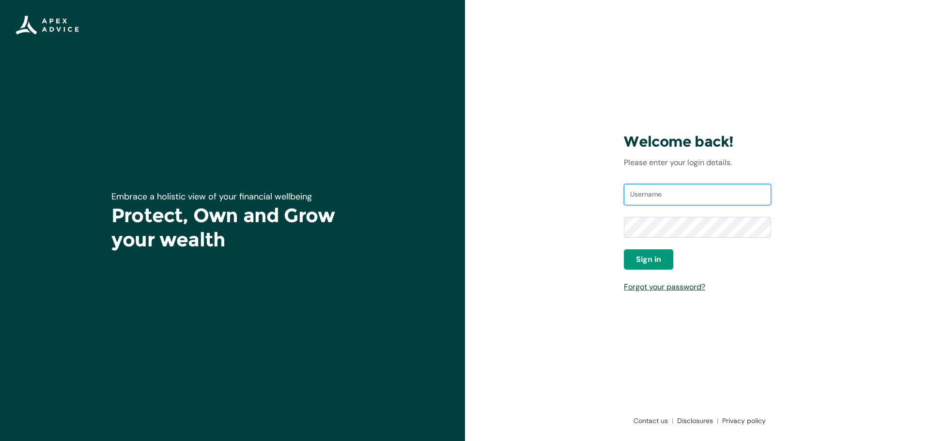
drag, startPoint x: 653, startPoint y: 202, endPoint x: 636, endPoint y: 198, distance: 17.8
click at [653, 202] on input "Username" at bounding box center [697, 194] width 147 height 21
click at [548, 166] on div "Welcome back! Please enter your login details. Username Password Sign in Forgot…" at bounding box center [697, 220] width 465 height 441
click at [658, 195] on input "Username" at bounding box center [697, 194] width 147 height 21
type input "jmustoe@orcon.net.nz"
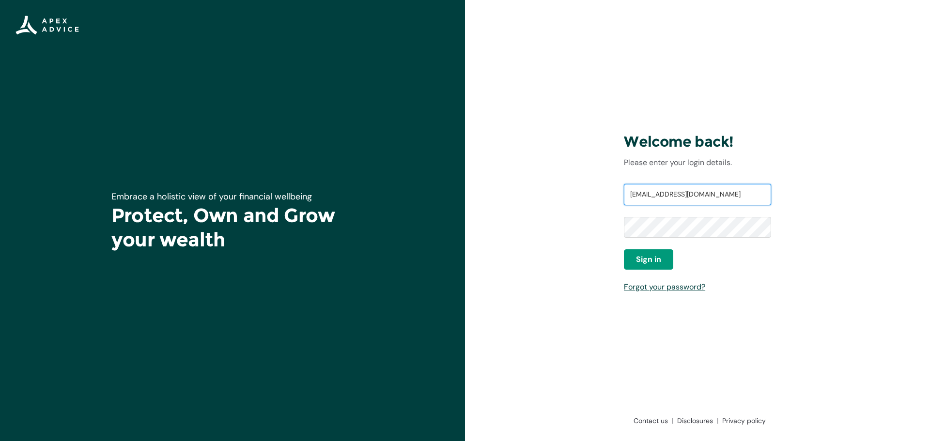
drag, startPoint x: 720, startPoint y: 193, endPoint x: 462, endPoint y: 180, distance: 259.0
click at [462, 180] on div "Embrace a holistic view of your financial wellbeing Protect, Own and Grow your …" at bounding box center [465, 220] width 930 height 441
click at [642, 286] on link "Forgot your password?" at bounding box center [664, 287] width 81 height 10
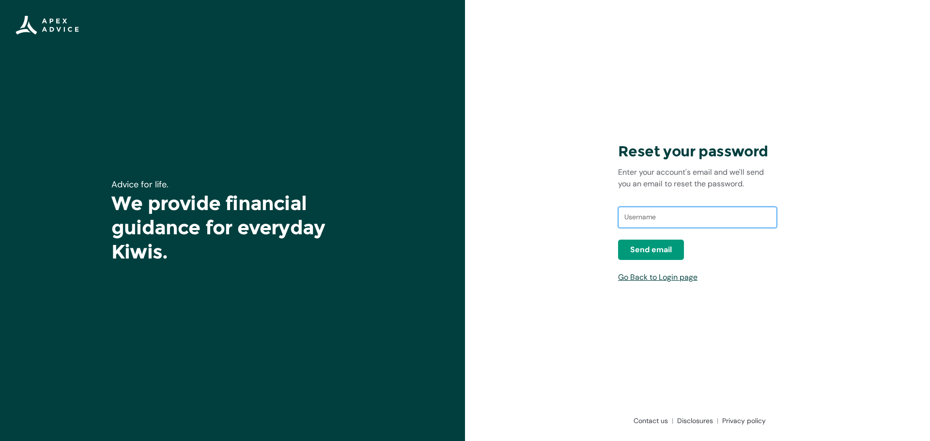
click at [667, 217] on input "text" at bounding box center [697, 217] width 159 height 21
paste input "jmustoe@orcon.net.nz"
type input "[EMAIL_ADDRESS][DOMAIN_NAME]"
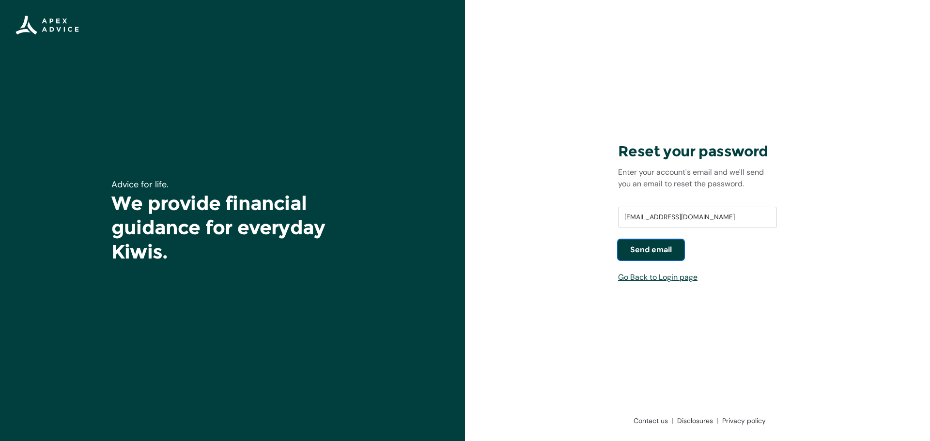
click at [653, 253] on span "Send email" at bounding box center [651, 250] width 42 height 12
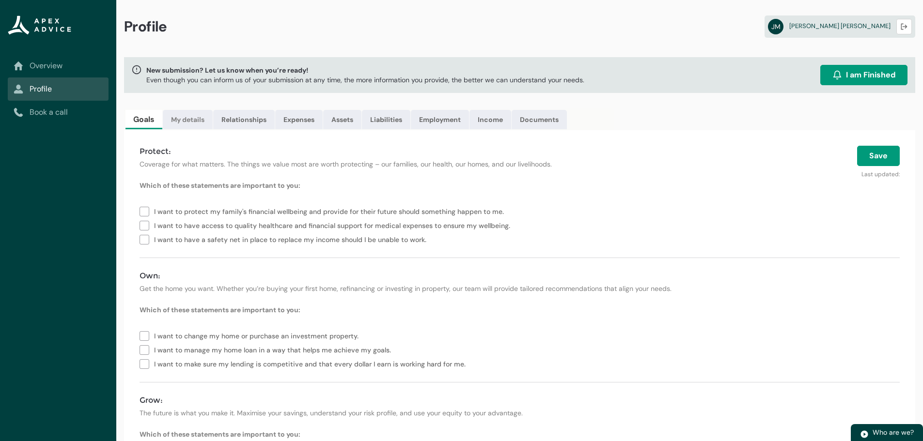
click at [189, 119] on link "My details" at bounding box center [188, 119] width 50 height 19
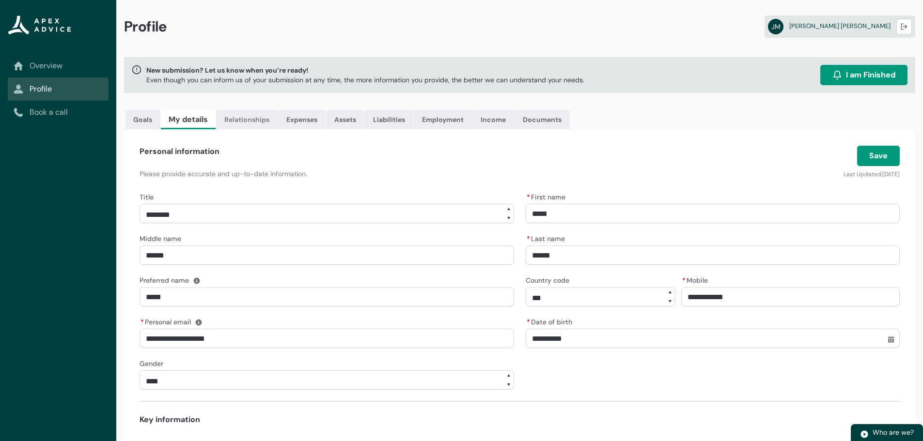
click at [241, 121] on link "Relationships" at bounding box center [247, 119] width 62 height 19
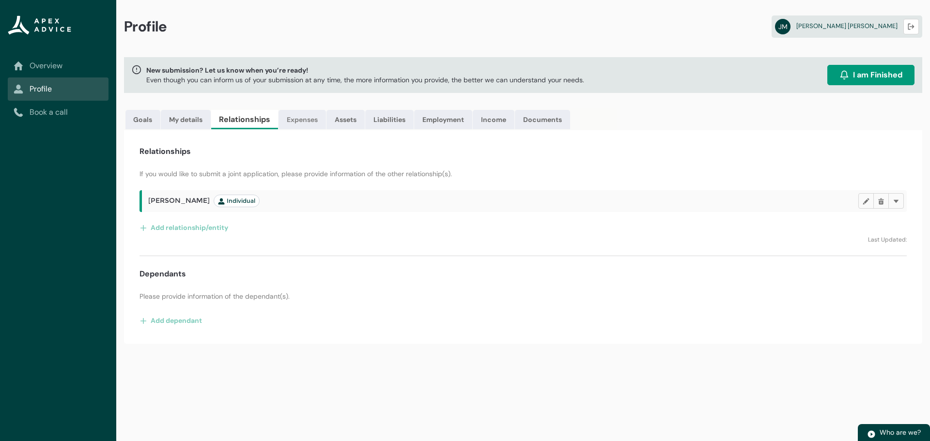
click at [312, 120] on link "Expenses" at bounding box center [302, 119] width 47 height 19
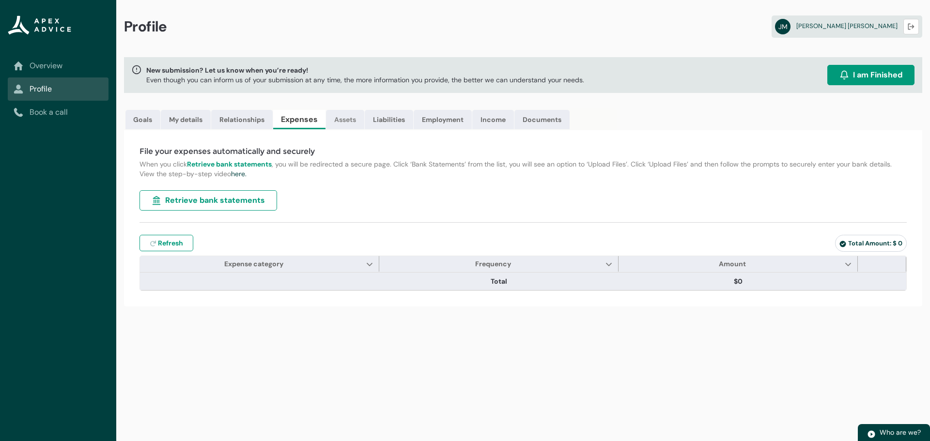
click at [343, 121] on link "Assets" at bounding box center [345, 119] width 38 height 19
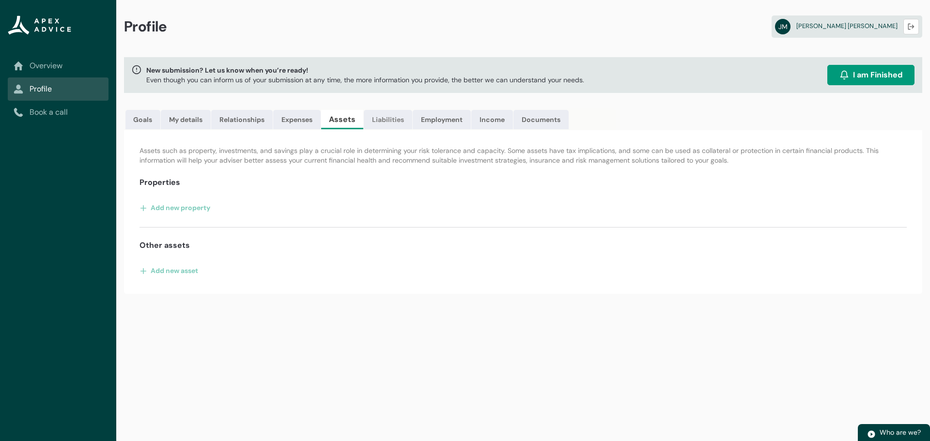
click at [379, 120] on link "Liabilities" at bounding box center [388, 119] width 48 height 19
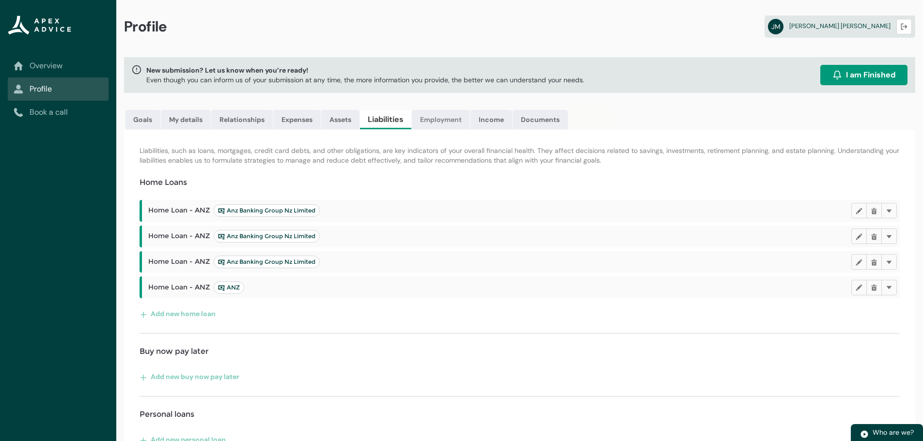
click at [440, 123] on link "Employment" at bounding box center [441, 119] width 58 height 19
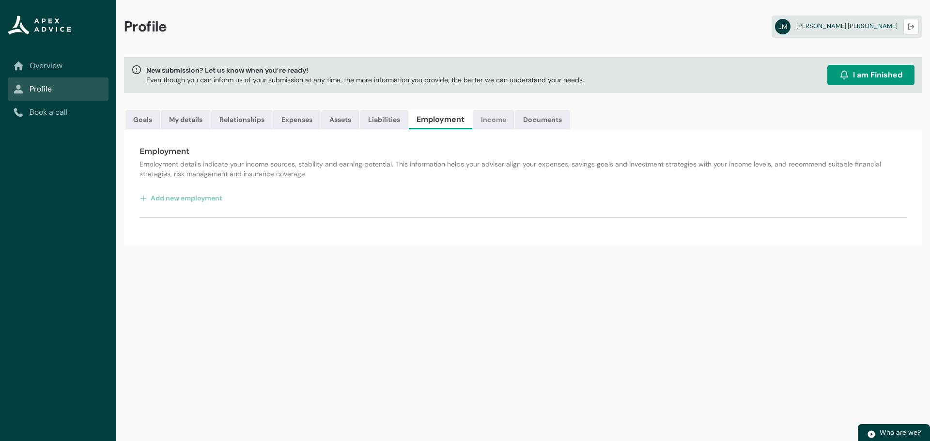
click at [499, 119] on link "Income" at bounding box center [494, 119] width 42 height 19
click at [536, 120] on link "Documents" at bounding box center [539, 119] width 55 height 19
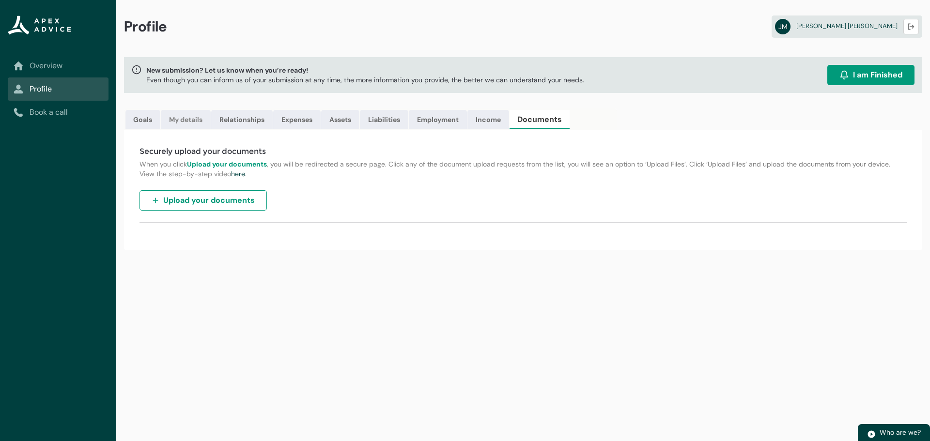
click at [178, 116] on link "My details" at bounding box center [186, 119] width 50 height 19
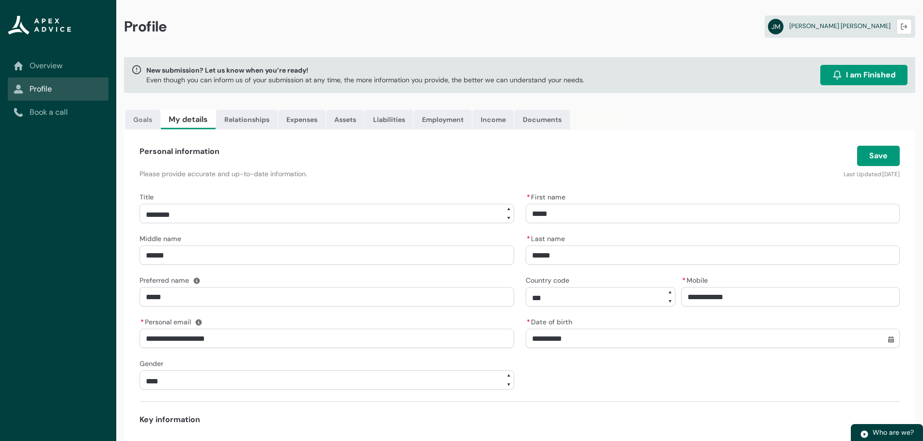
drag, startPoint x: 140, startPoint y: 117, endPoint x: 139, endPoint y: 128, distance: 11.2
click at [140, 117] on link "Goals" at bounding box center [142, 119] width 35 height 19
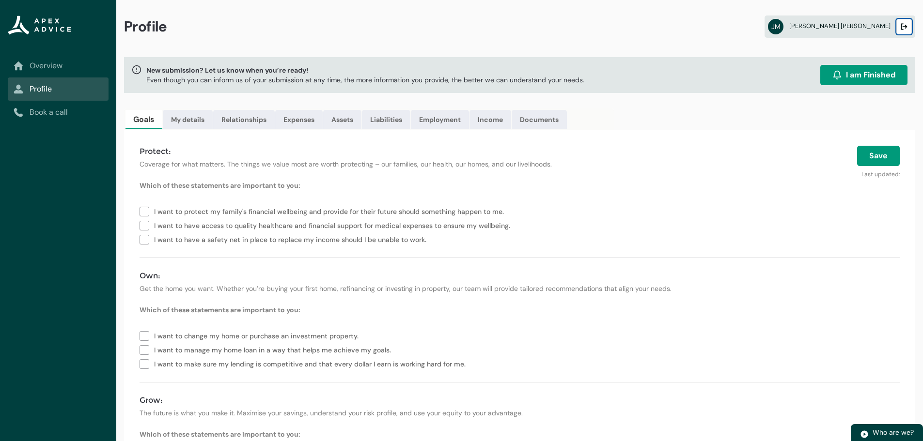
click at [899, 24] on button "Logout" at bounding box center [904, 27] width 16 height 16
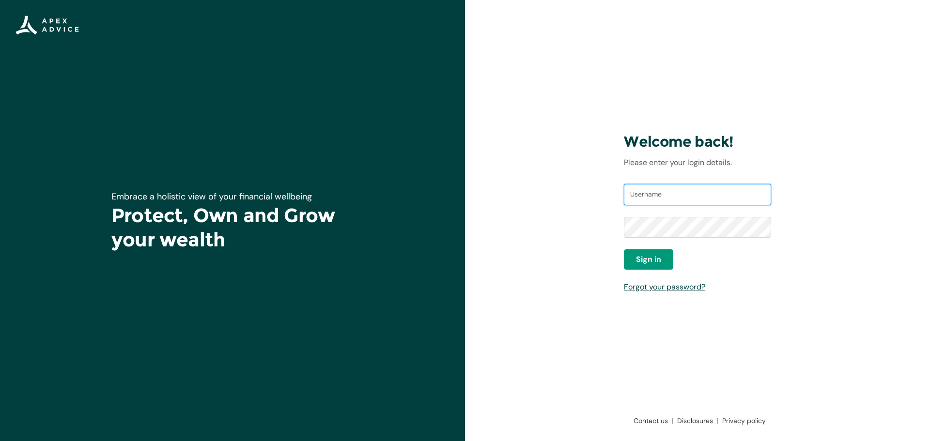
drag, startPoint x: 642, startPoint y: 194, endPoint x: 655, endPoint y: 199, distance: 14.4
click at [642, 194] on input "Username" at bounding box center [697, 194] width 147 height 21
type input "[EMAIL_ADDRESS][DOMAIN_NAME]"
click at [651, 255] on span "Sign in" at bounding box center [648, 260] width 25 height 12
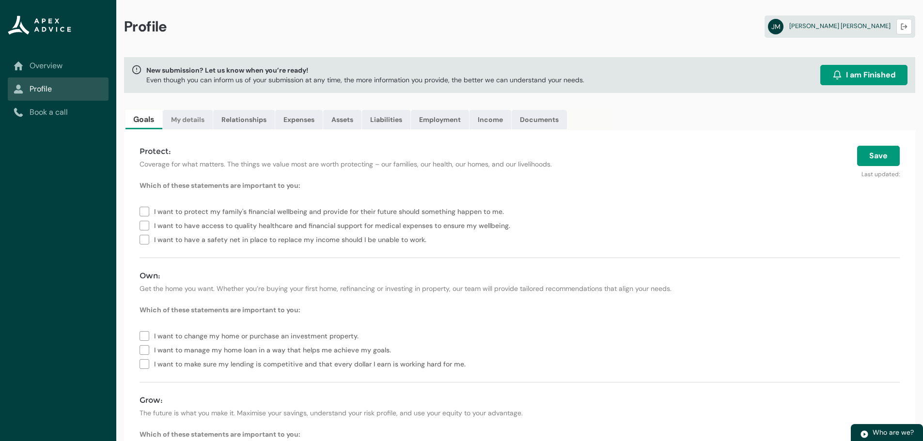
click at [189, 123] on link "My details" at bounding box center [188, 119] width 50 height 19
